Goal: Information Seeking & Learning: Learn about a topic

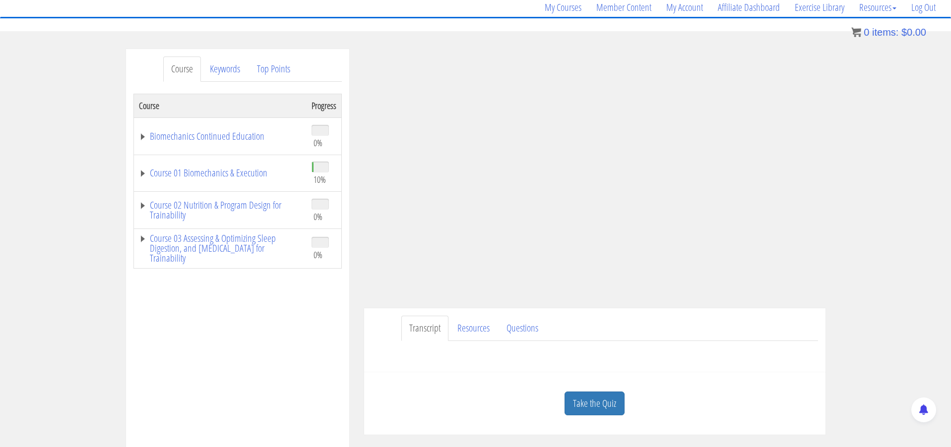
scroll to position [97, 0]
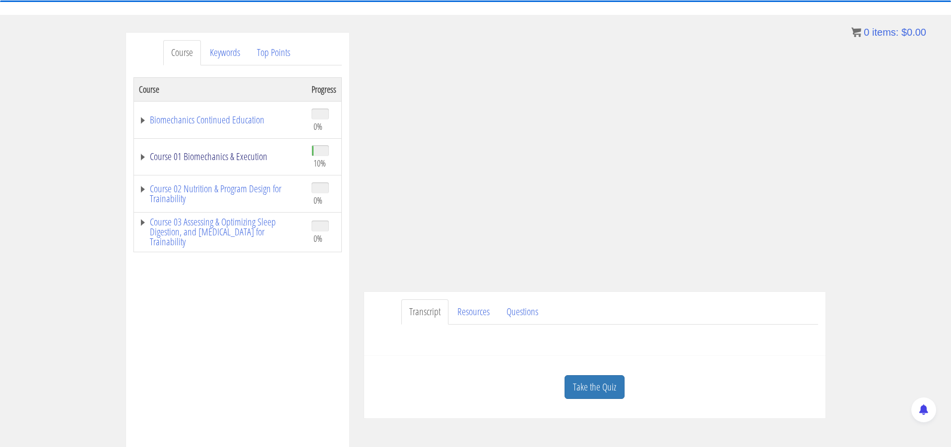
click at [141, 155] on link "Course 01 Biomechanics & Execution" at bounding box center [220, 157] width 163 height 10
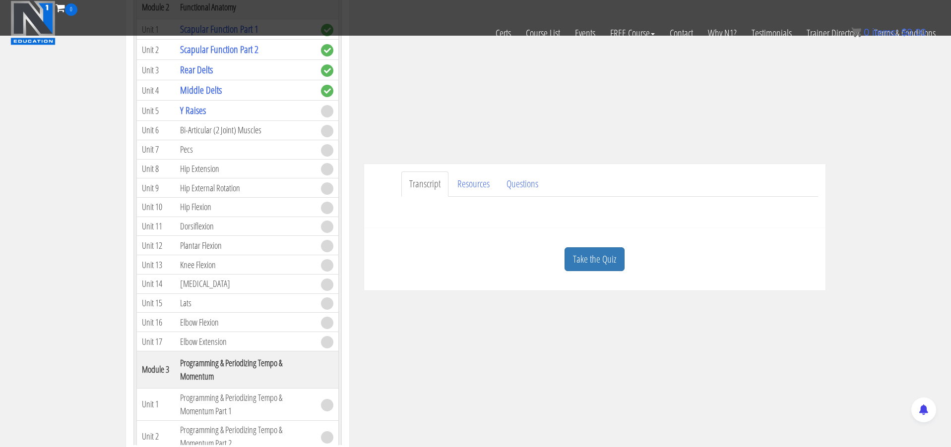
scroll to position [155, 0]
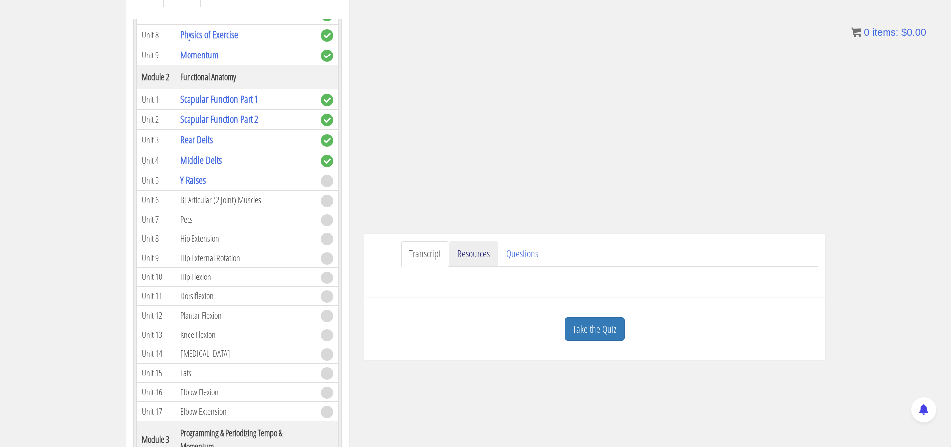
click at [468, 253] on link "Resources" at bounding box center [473, 254] width 48 height 25
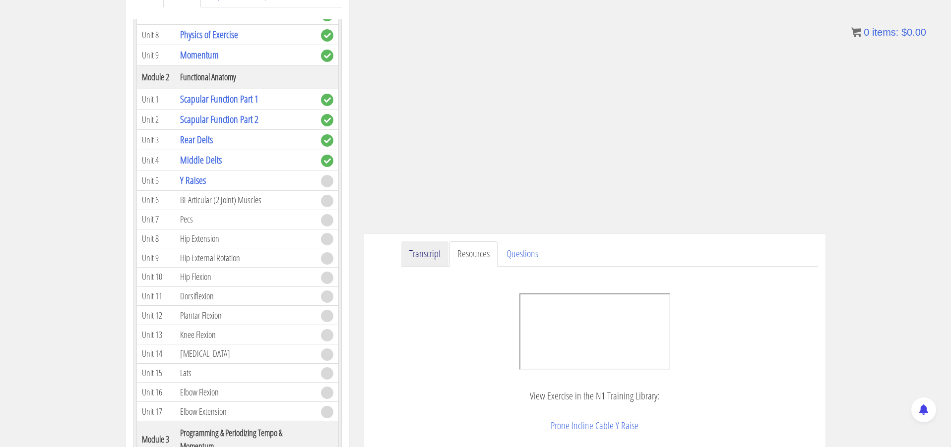
click at [440, 251] on link "Transcript" at bounding box center [424, 254] width 47 height 25
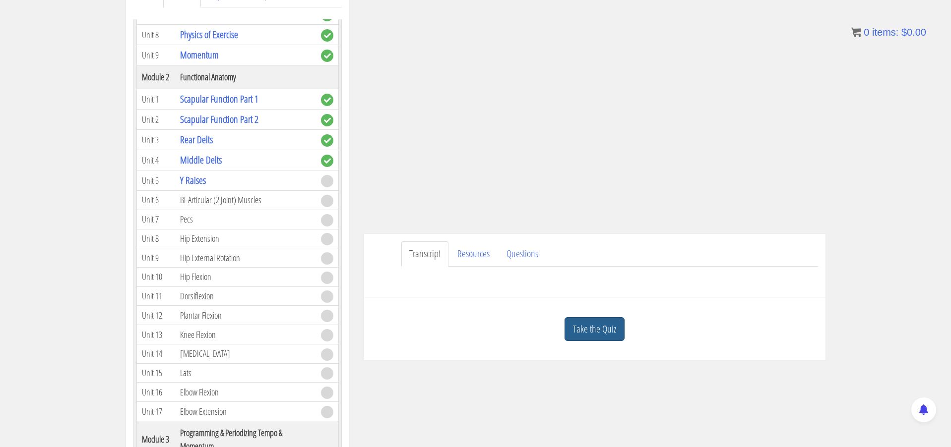
click at [580, 324] on link "Take the Quiz" at bounding box center [594, 329] width 60 height 24
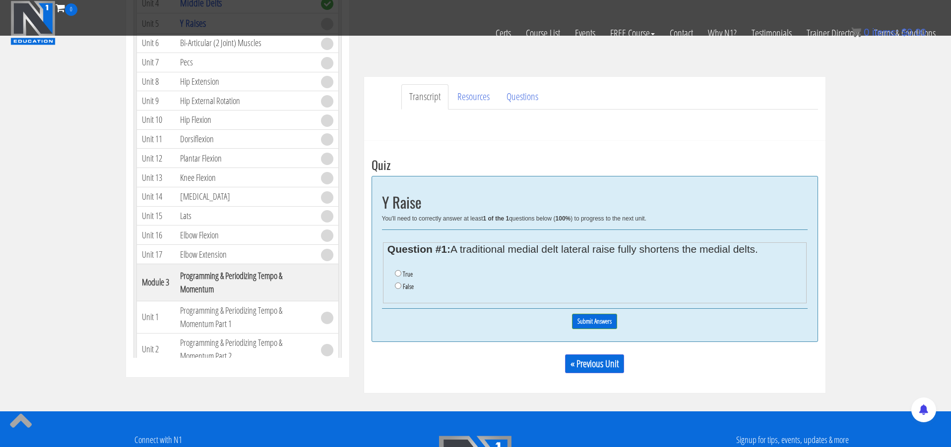
scroll to position [250, 0]
click at [397, 285] on input "False" at bounding box center [398, 286] width 6 height 6
radio input "true"
click at [583, 314] on input "Submit Answers" at bounding box center [594, 321] width 45 height 15
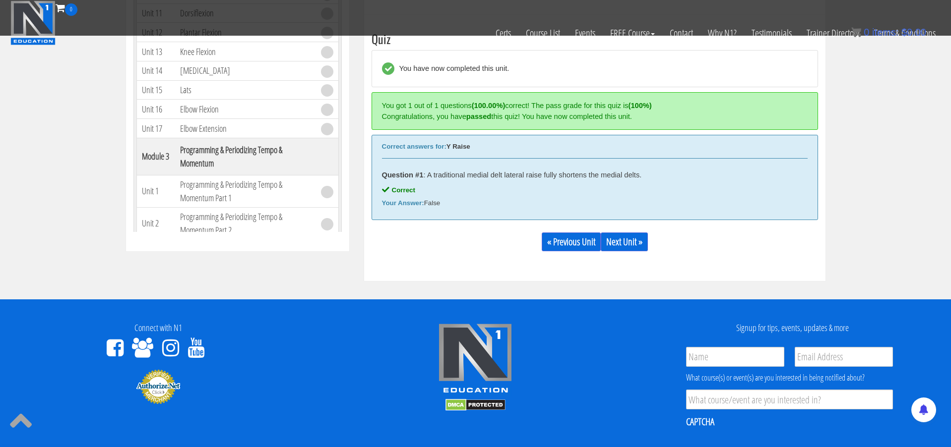
scroll to position [382, 0]
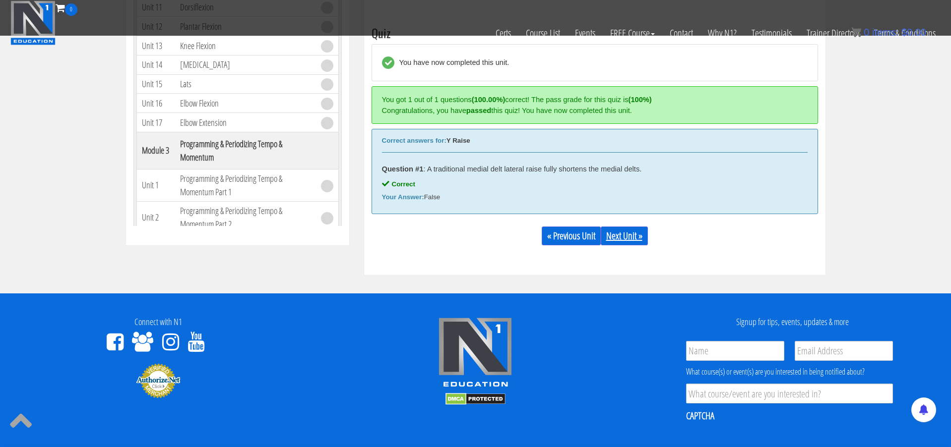
click at [633, 231] on link "Next Unit »" at bounding box center [624, 236] width 47 height 19
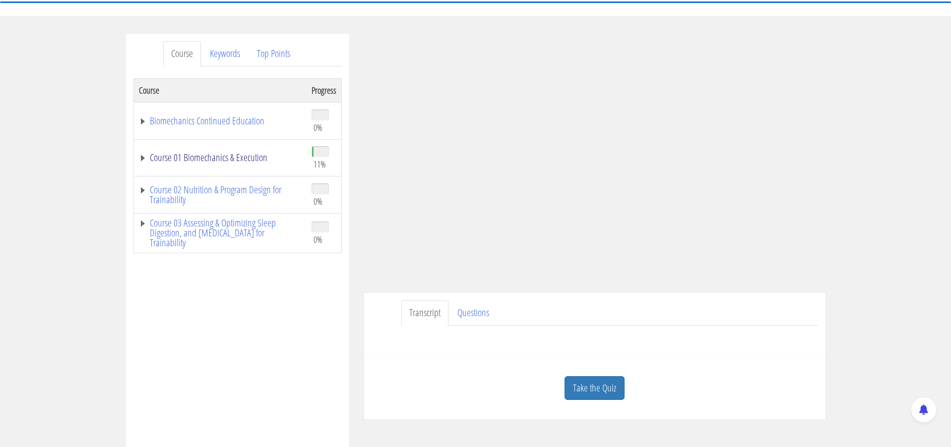
scroll to position [97, 0]
click at [207, 157] on link "Course 01 Biomechanics & Execution" at bounding box center [220, 157] width 163 height 10
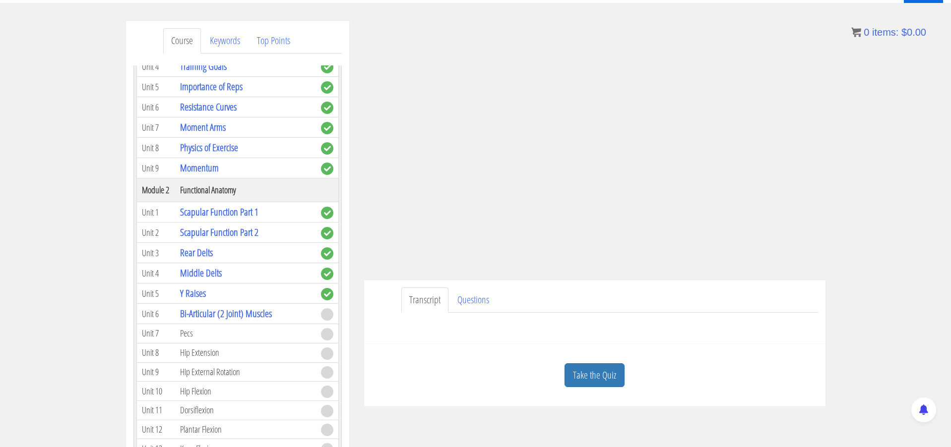
scroll to position [110, 0]
